Goal: Transaction & Acquisition: Purchase product/service

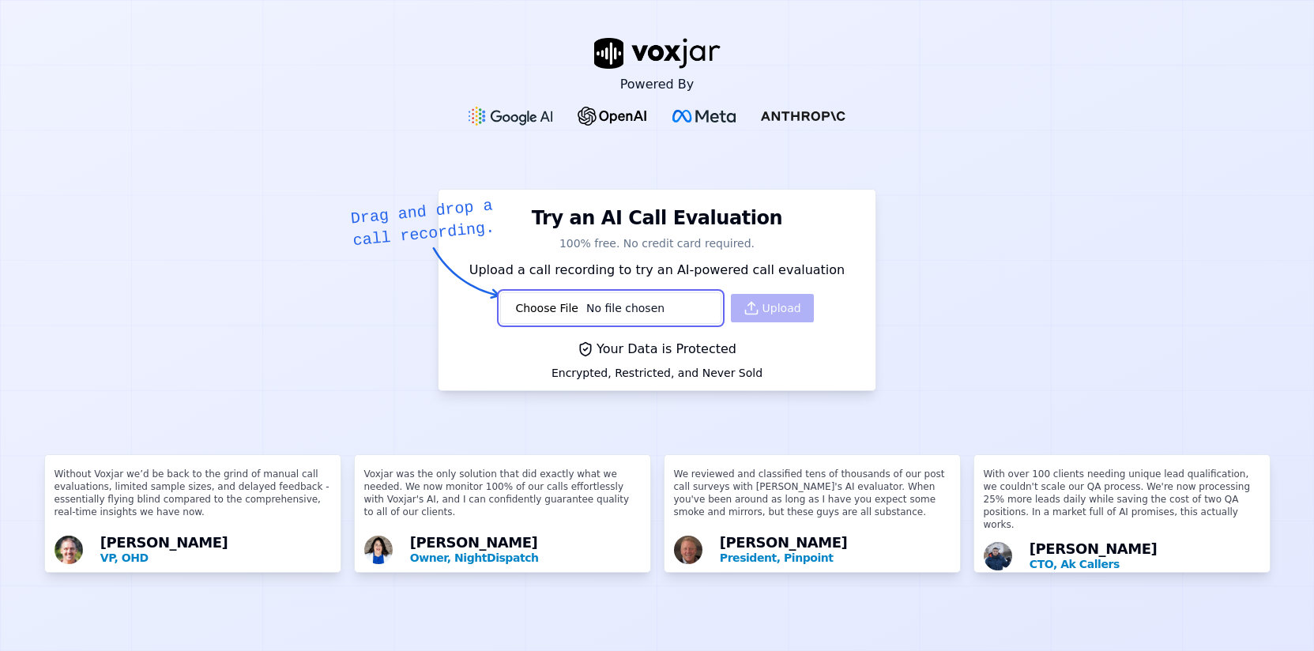
type input "C:\fakepath\recording (23).wav"
click at [759, 316] on icon "button" at bounding box center [751, 308] width 16 height 16
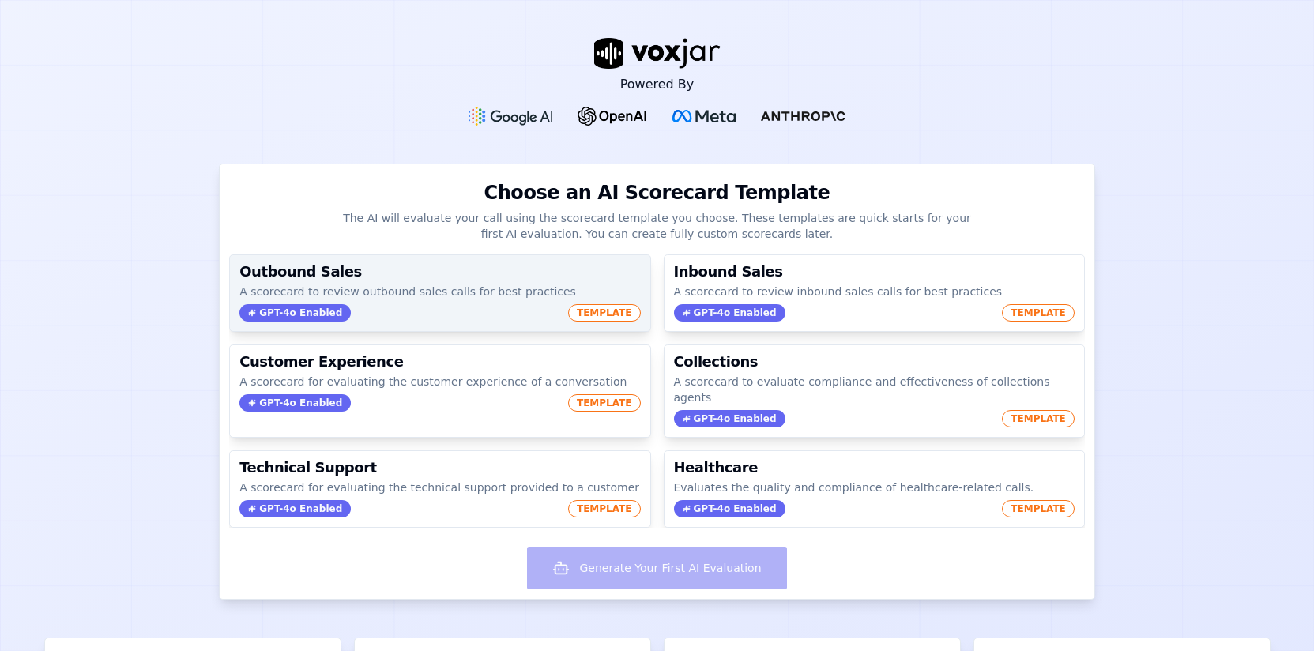
click at [475, 294] on p "A scorecard to review outbound sales calls for best practices" at bounding box center [439, 292] width 400 height 16
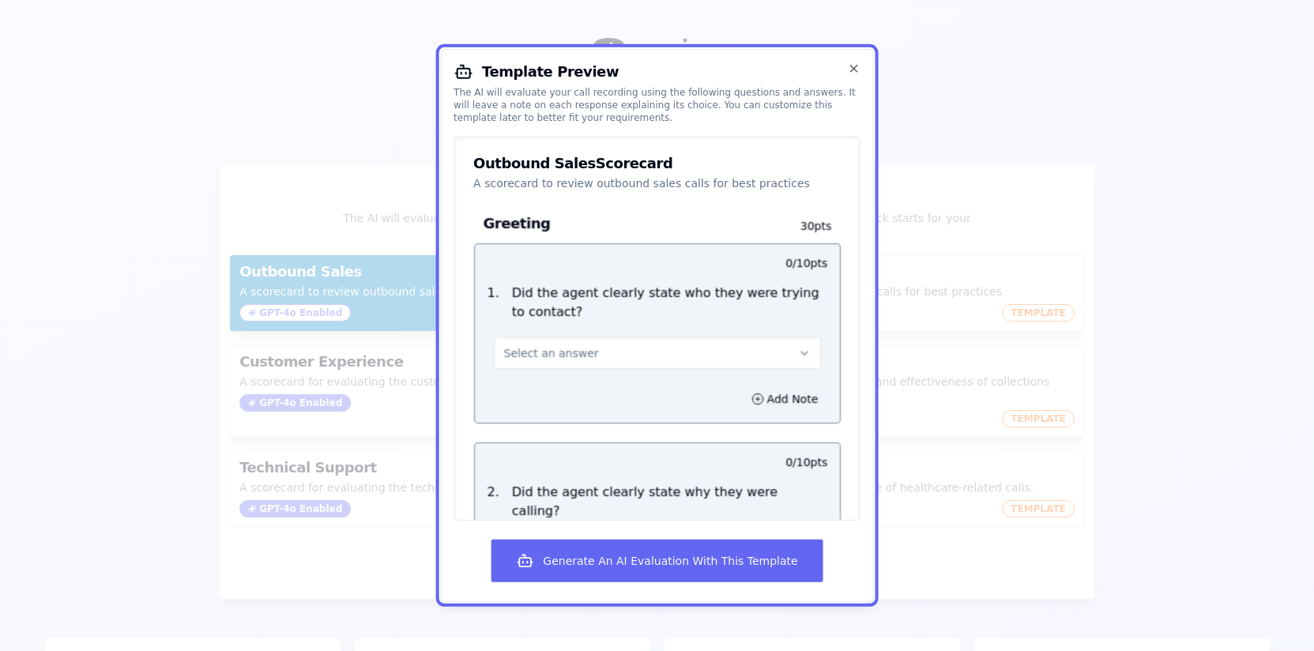
click at [618, 352] on button "Select an answer" at bounding box center [657, 353] width 328 height 32
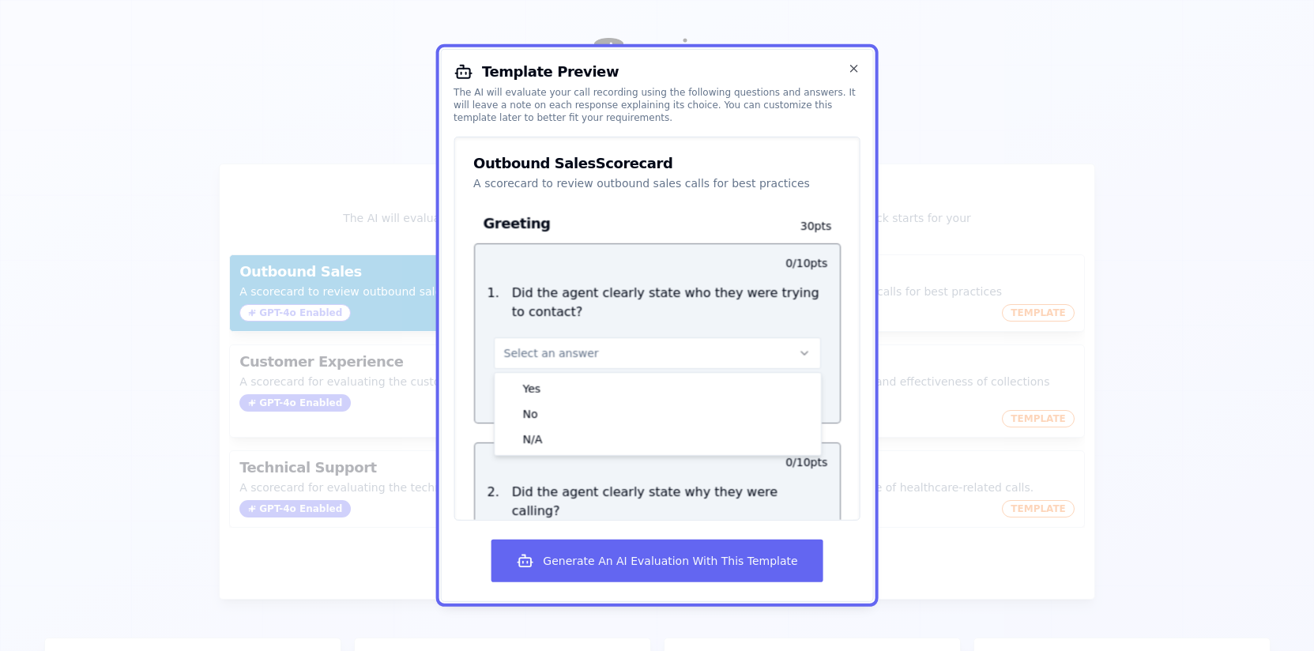
click at [599, 216] on h3 "Greeting" at bounding box center [628, 223] width 290 height 21
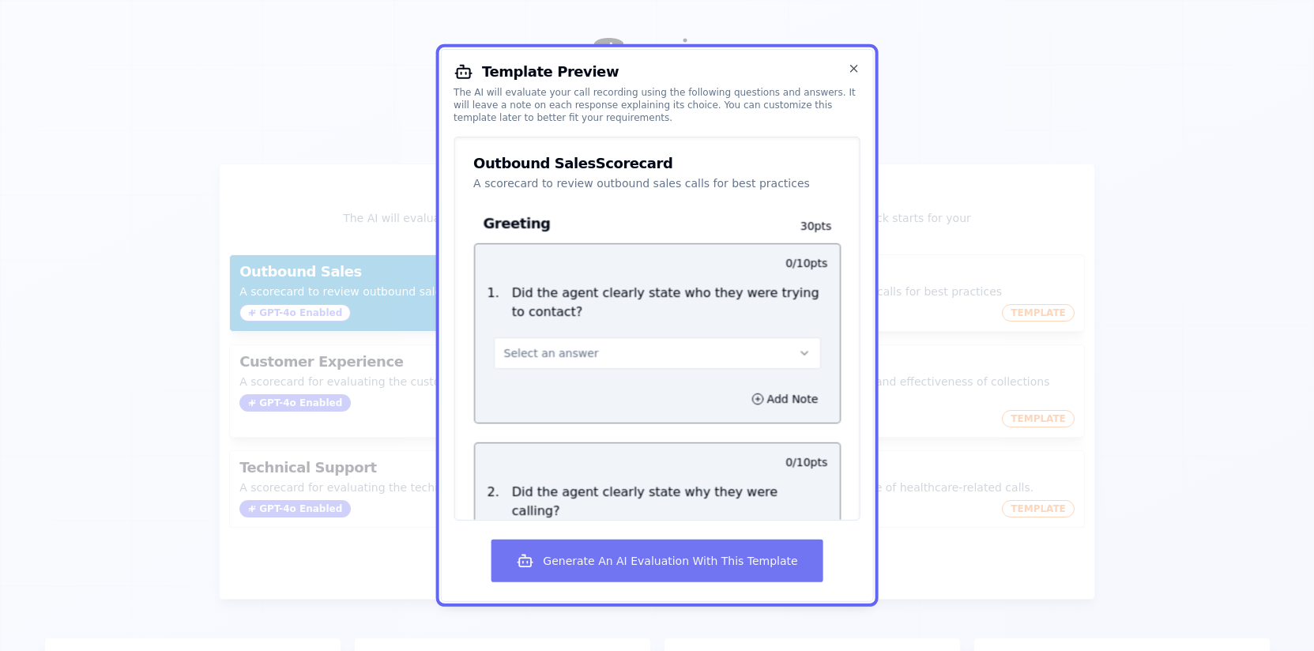
click at [672, 567] on button "Generate An AI Evaluation With This Template" at bounding box center [657, 560] width 332 height 43
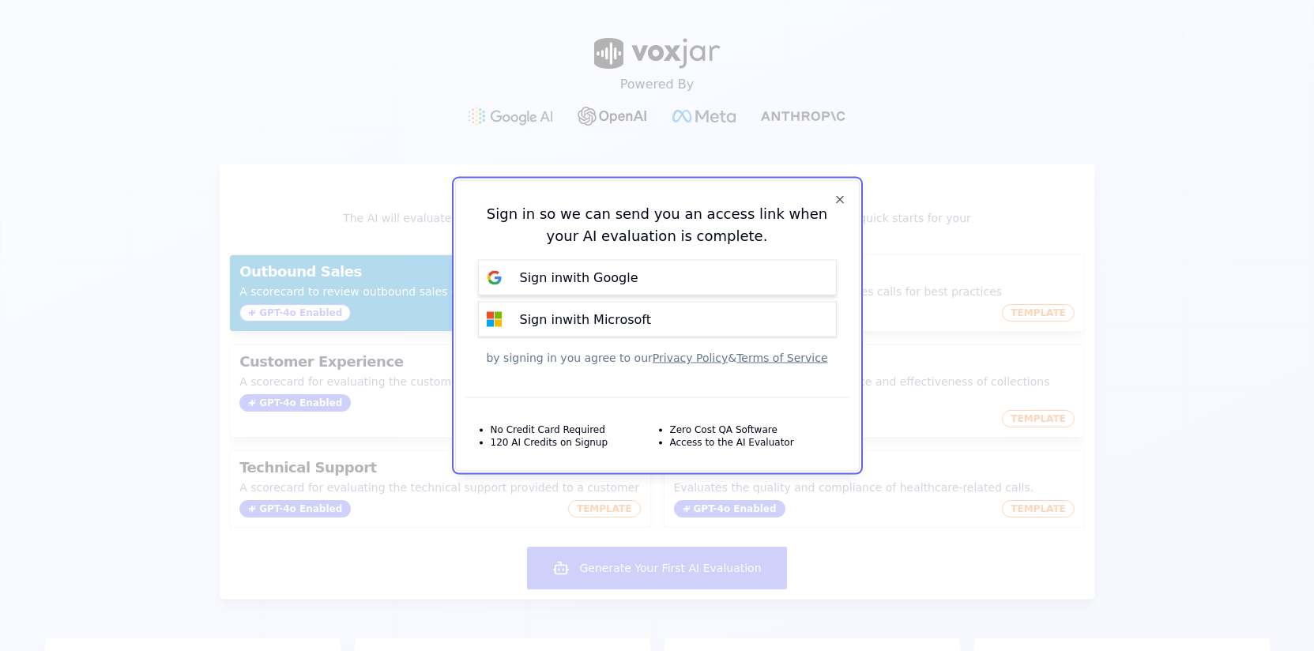
click at [669, 279] on button "Sign in with Google" at bounding box center [657, 278] width 359 height 36
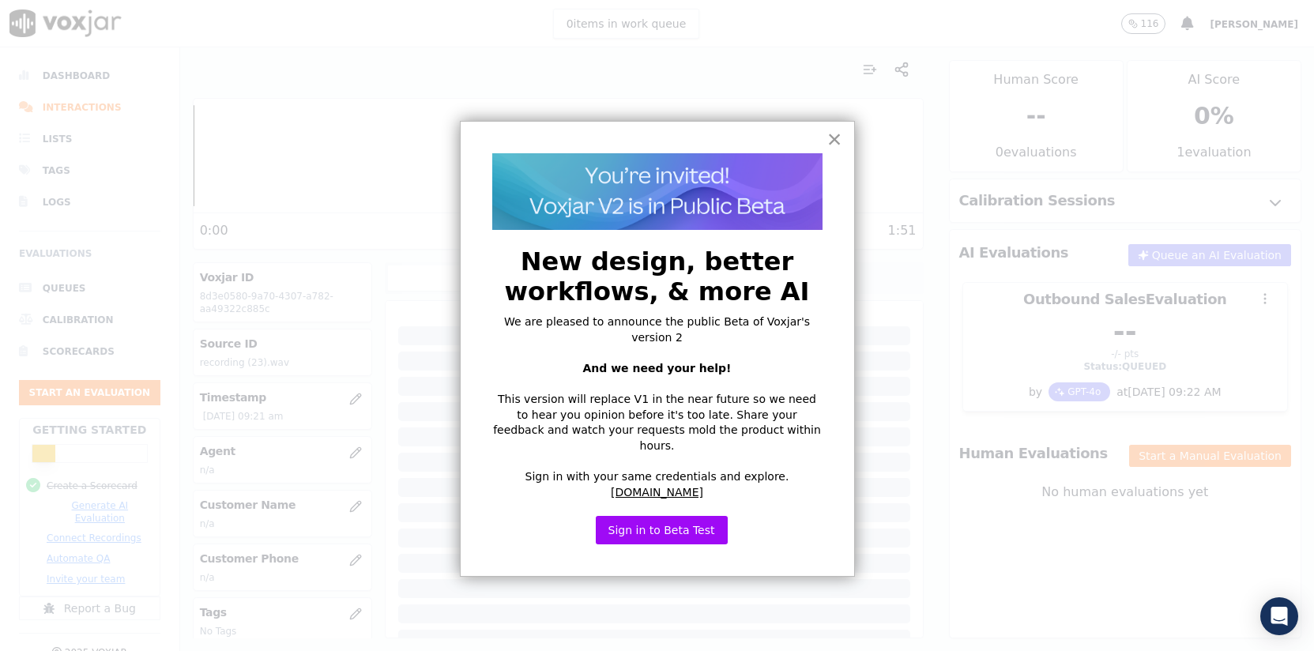
click at [830, 137] on button "×" at bounding box center [834, 138] width 15 height 25
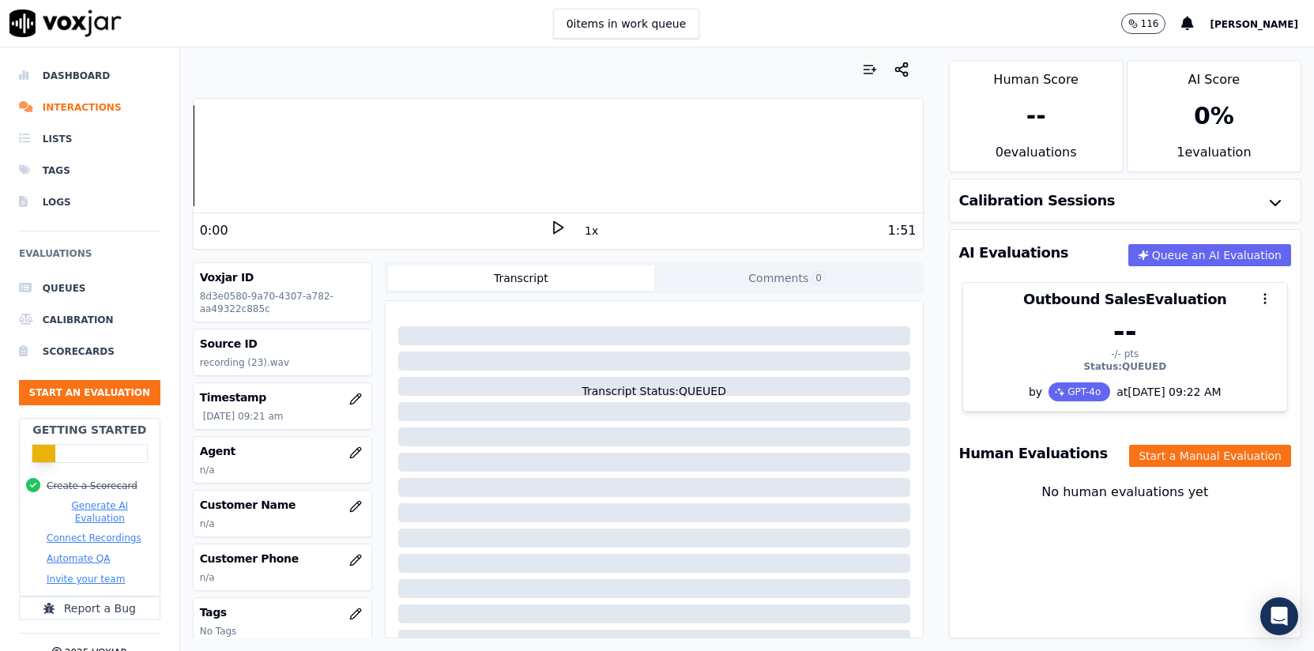
click at [554, 227] on polygon at bounding box center [558, 228] width 9 height 12
click at [556, 231] on rect at bounding box center [555, 227] width 2 height 10
click at [353, 448] on icon "button" at bounding box center [355, 452] width 13 height 13
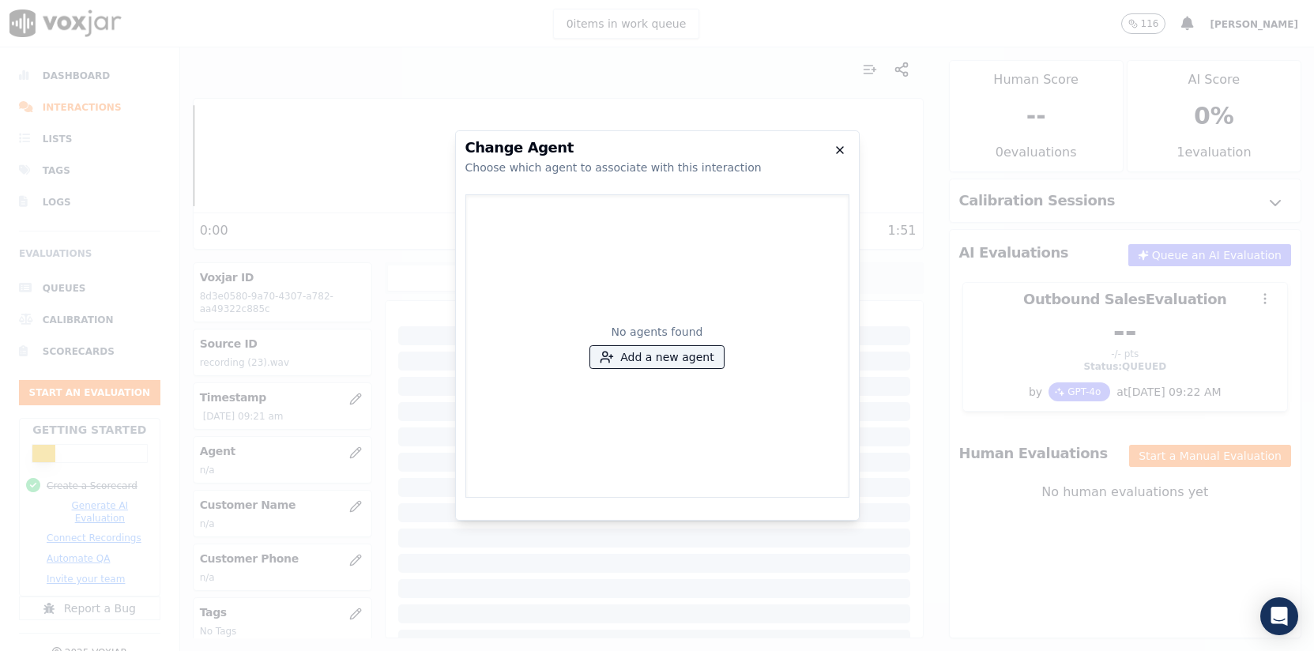
click at [842, 148] on icon "button" at bounding box center [839, 150] width 13 height 13
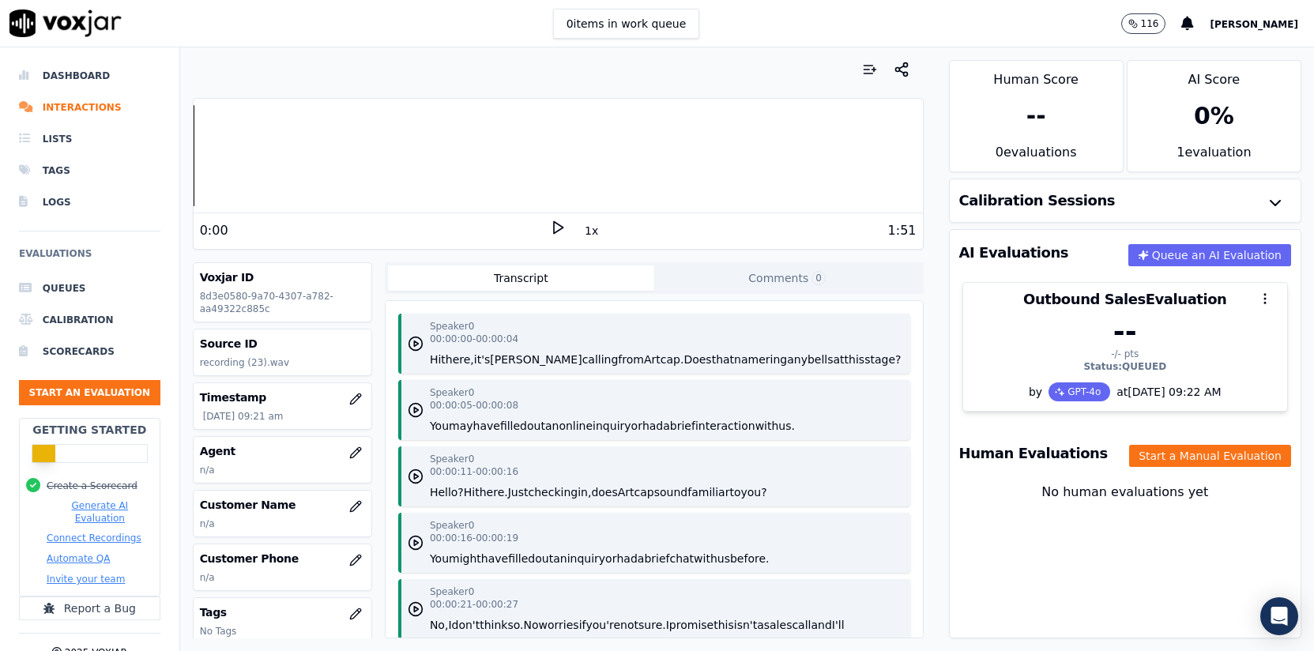
click at [22, 17] on img at bounding box center [65, 23] width 112 height 28
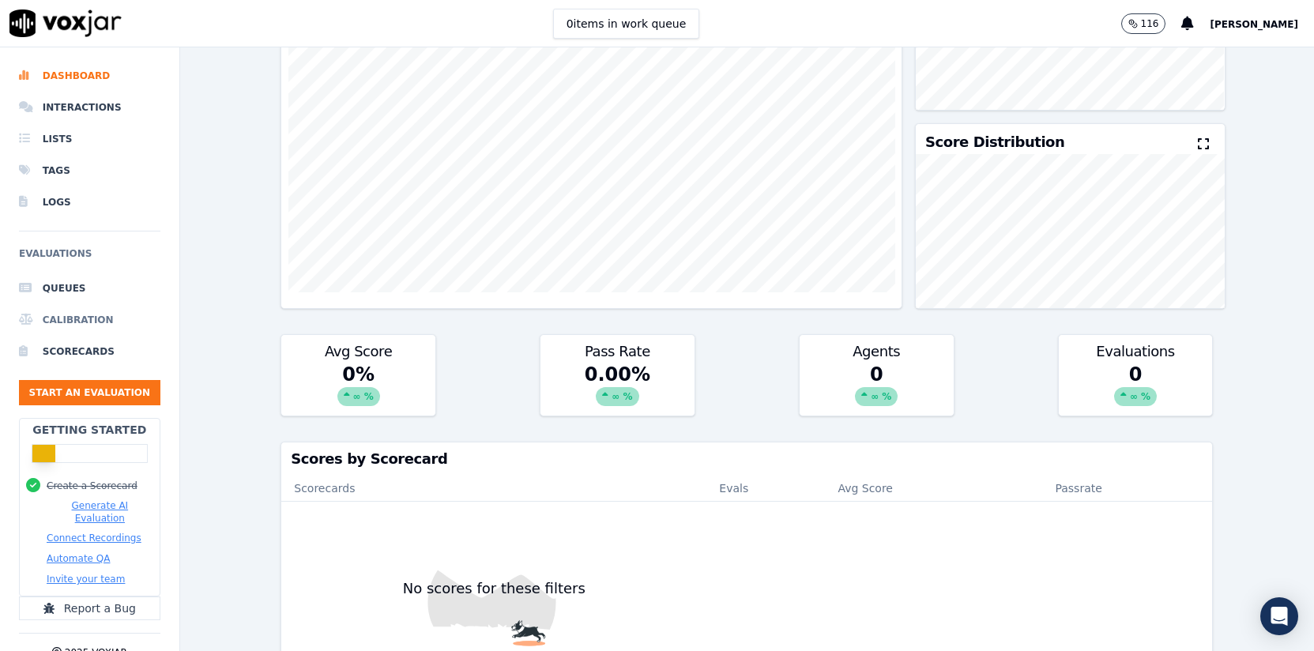
scroll to position [88, 0]
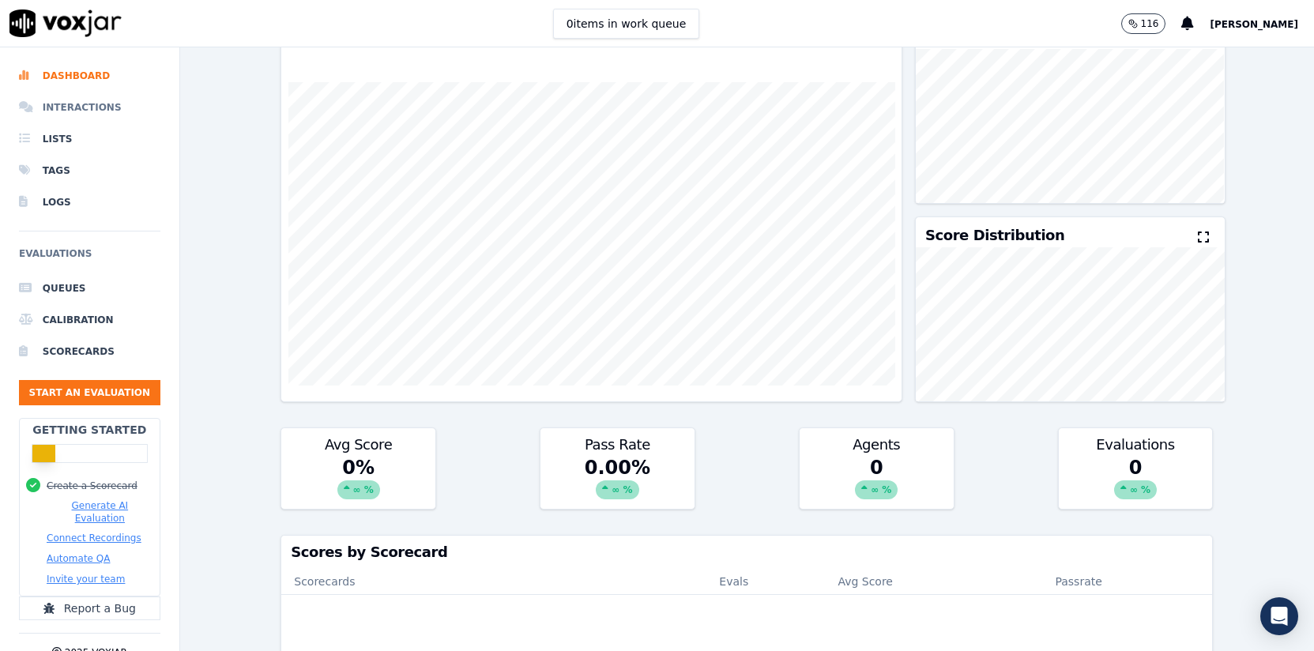
click at [90, 106] on li "Interactions" at bounding box center [89, 108] width 141 height 32
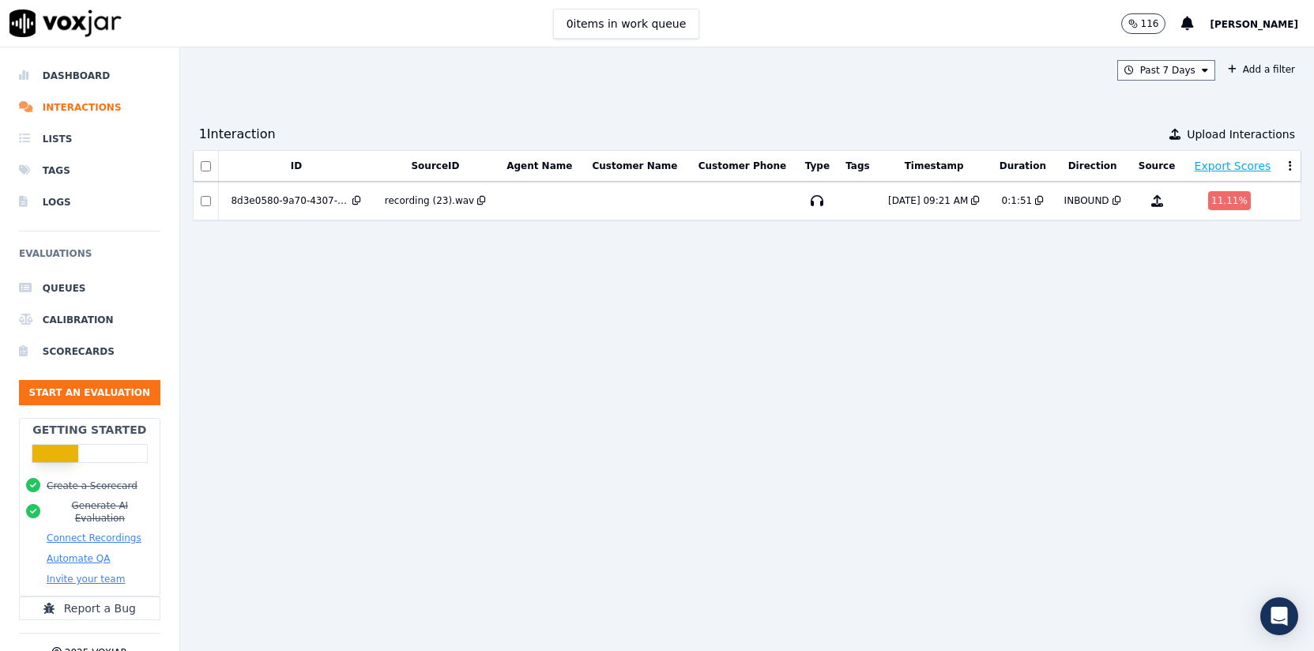
click at [85, 29] on img at bounding box center [65, 23] width 112 height 28
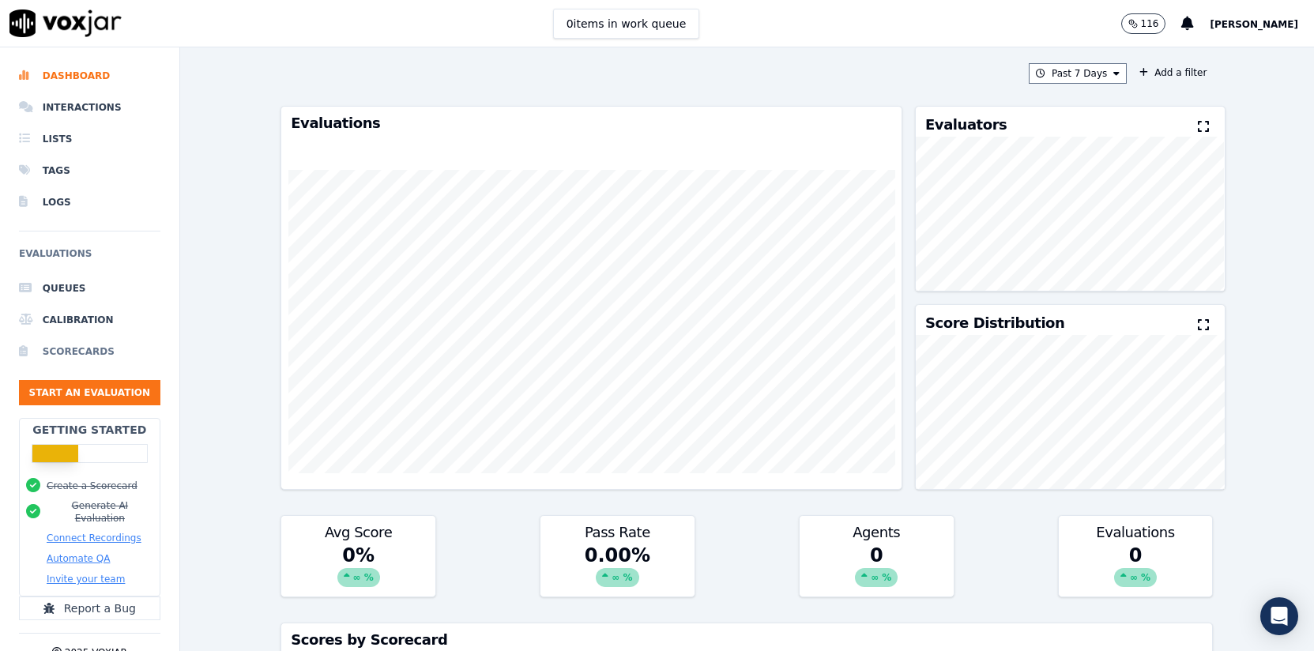
scroll to position [22, 0]
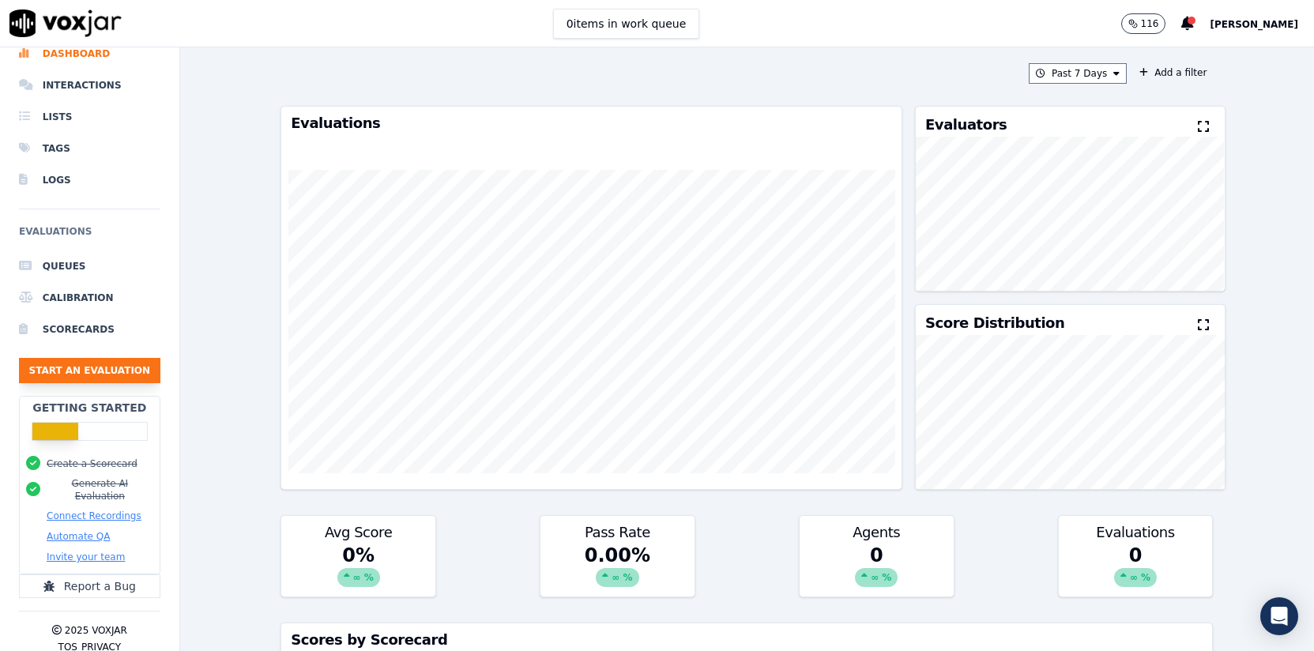
click at [96, 374] on button "Start an Evaluation" at bounding box center [89, 370] width 141 height 25
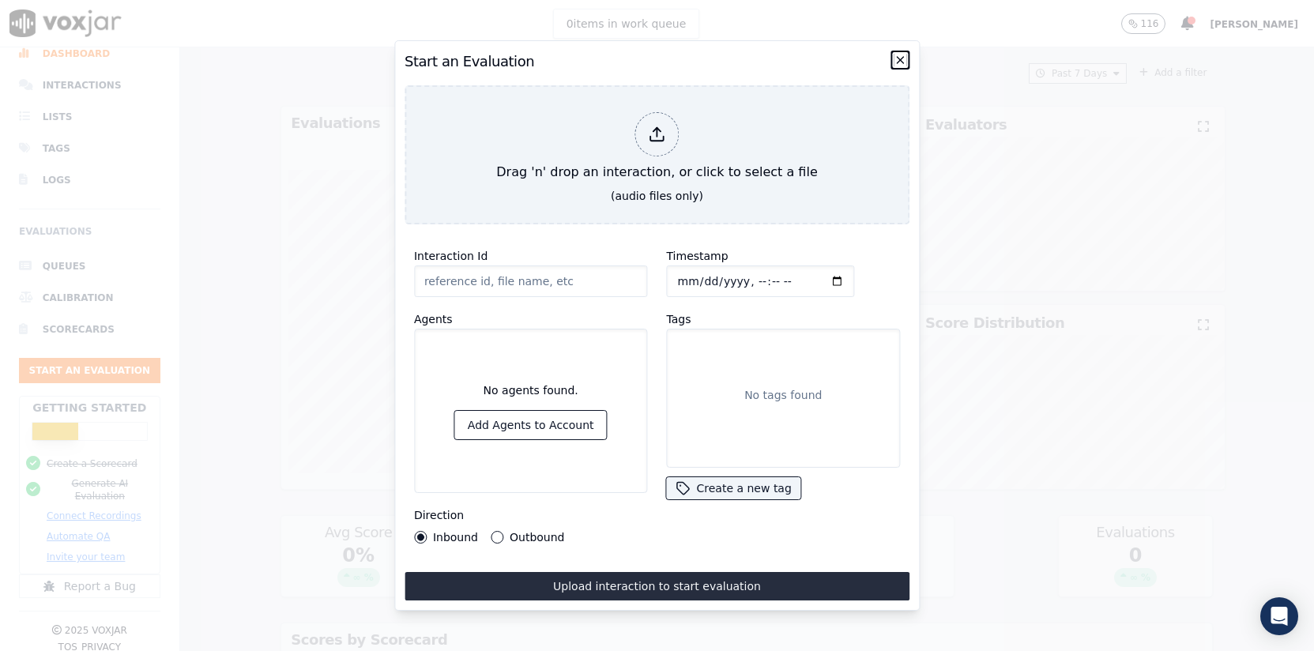
click at [899, 60] on icon "button" at bounding box center [900, 60] width 6 height 6
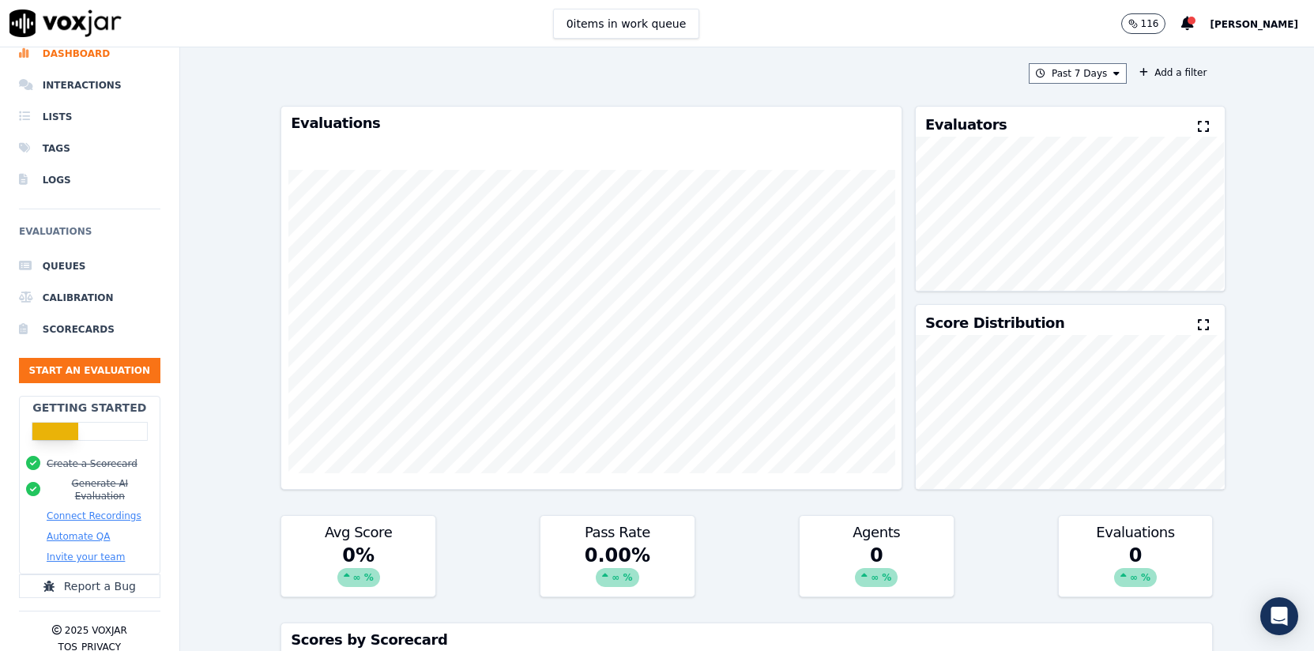
click at [1166, 13] on button "116" at bounding box center [1143, 23] width 45 height 21
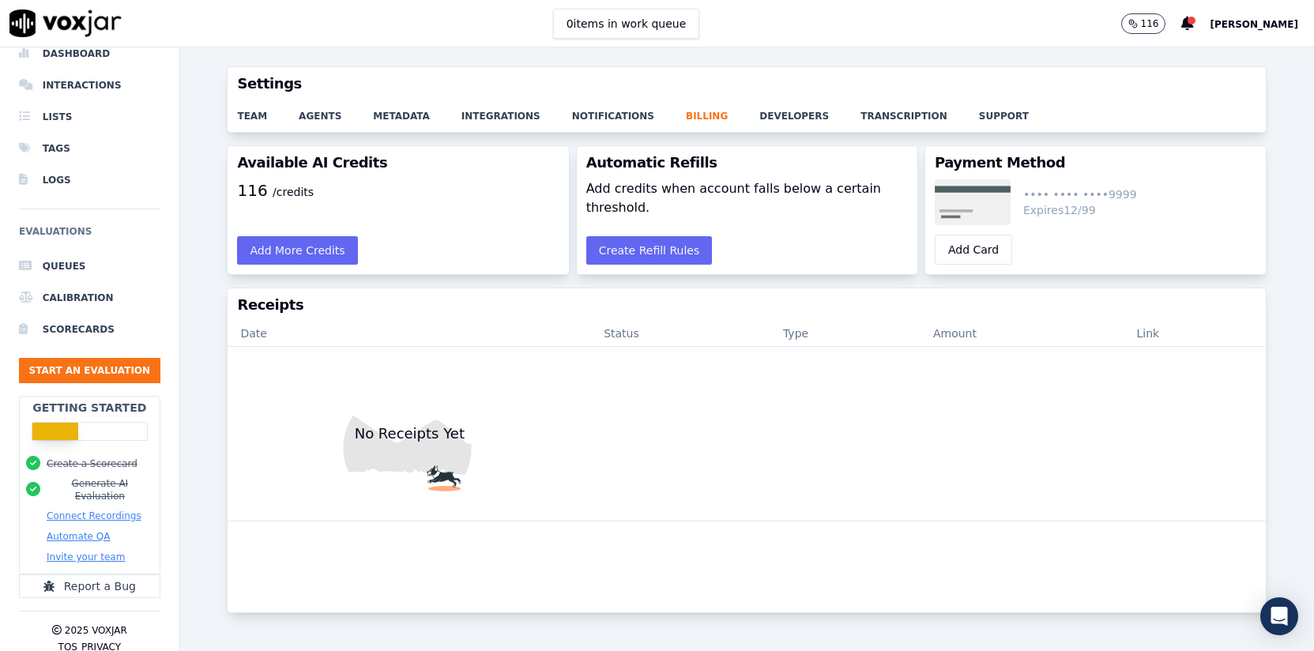
click at [1159, 19] on p "116" at bounding box center [1150, 23] width 18 height 13
click at [325, 247] on button "Add More Credits" at bounding box center [297, 250] width 120 height 28
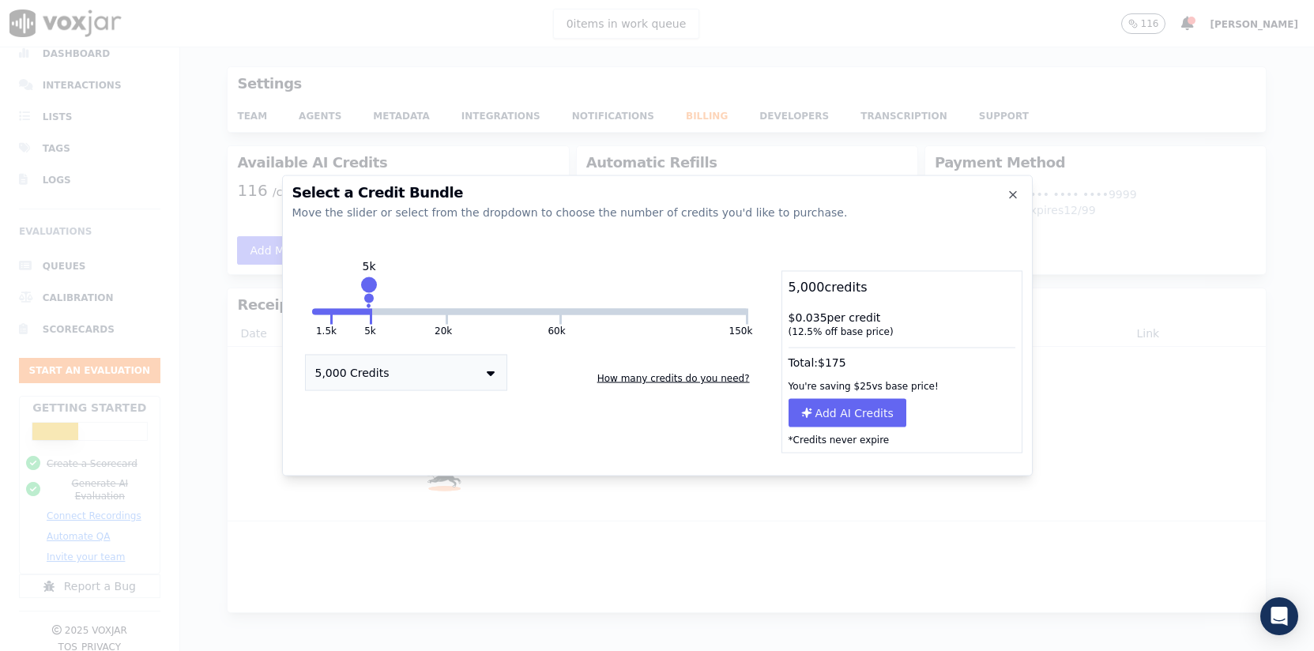
drag, startPoint x: 447, startPoint y: 297, endPoint x: 369, endPoint y: 305, distance: 78.6
click at [369, 305] on div "5k" at bounding box center [369, 292] width 0 height 25
drag, startPoint x: 363, startPoint y: 282, endPoint x: 335, endPoint y: 284, distance: 27.7
click at [335, 284] on div at bounding box center [335, 284] width 22 height 22
click at [465, 384] on button "5,000 Credits" at bounding box center [406, 373] width 202 height 36
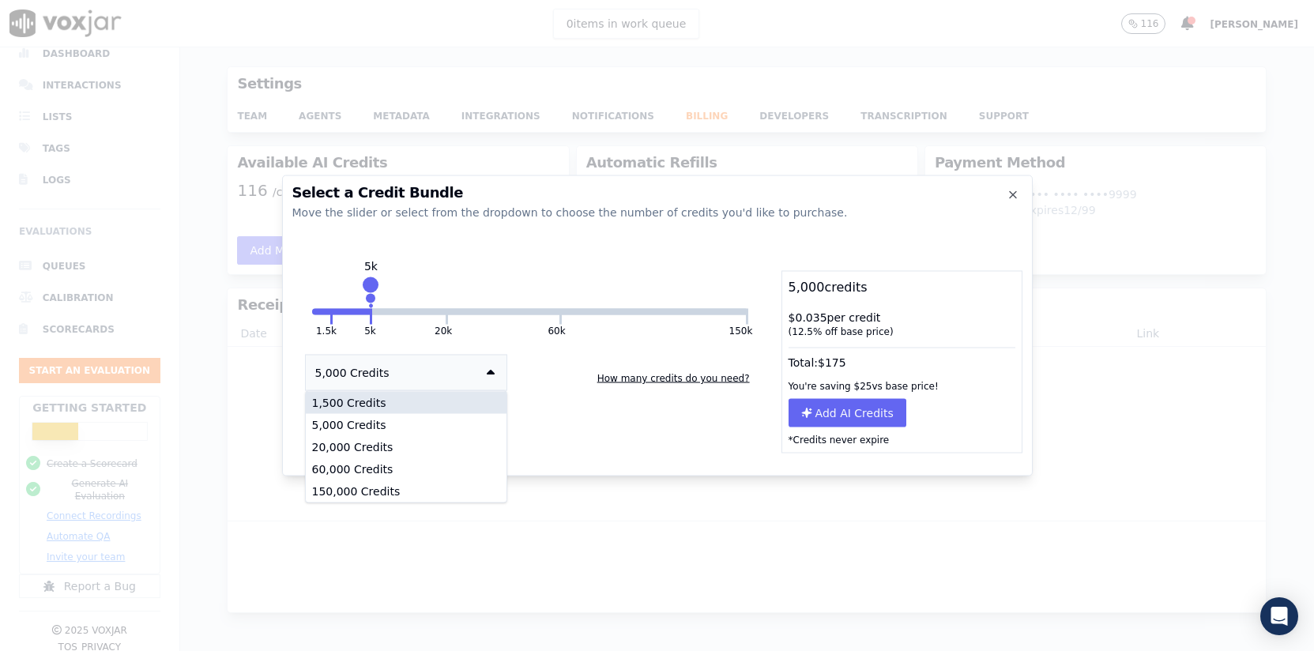
click at [449, 402] on div "1,500 Credits" at bounding box center [406, 403] width 201 height 22
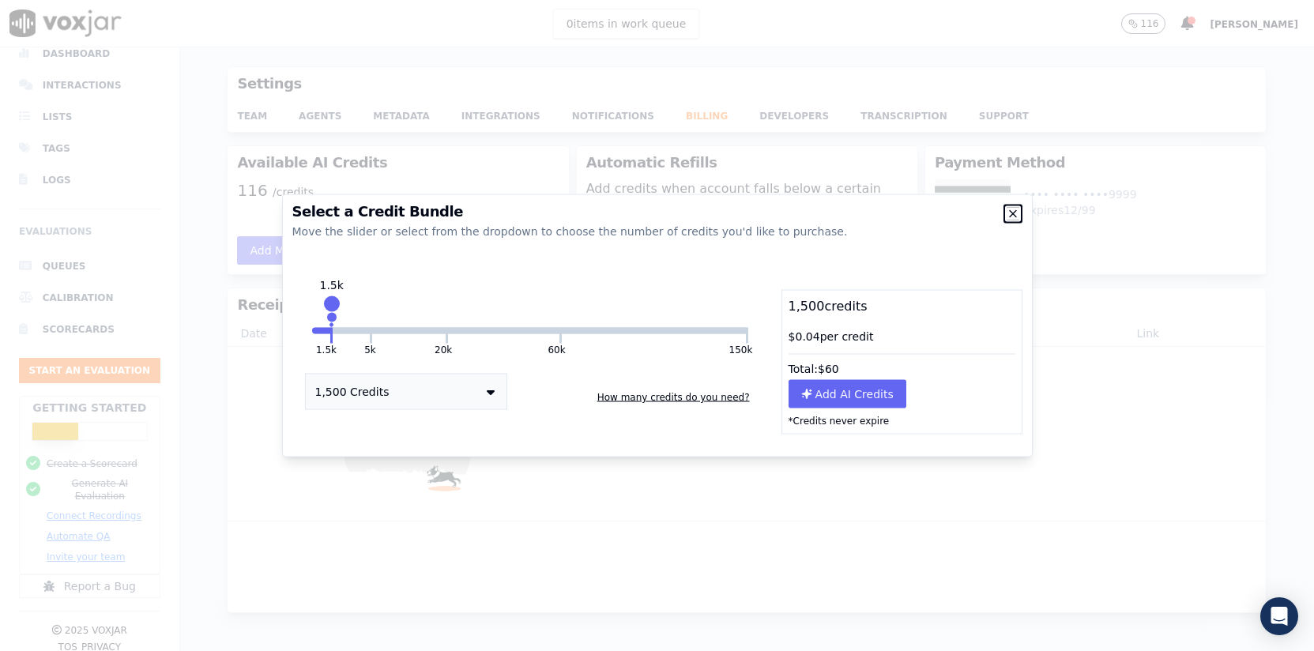
click at [1009, 212] on icon "button" at bounding box center [1012, 214] width 13 height 13
